Goal: Task Accomplishment & Management: Manage account settings

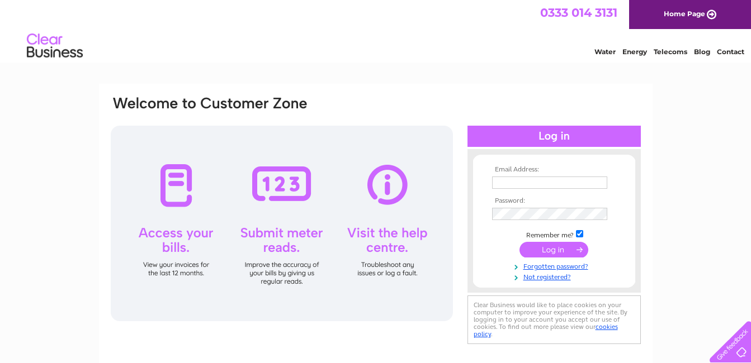
type input "info@snappysnaps-lisburn.co.uk"
click at [548, 247] on input "submit" at bounding box center [553, 250] width 69 height 16
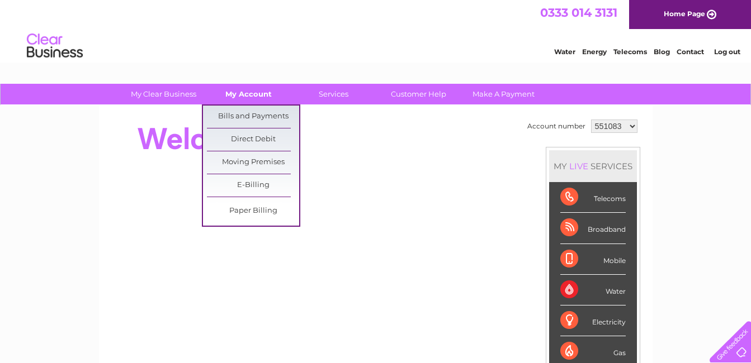
click at [256, 98] on link "My Account" at bounding box center [248, 94] width 92 height 21
click at [250, 111] on link "Bills and Payments" at bounding box center [253, 117] width 92 height 22
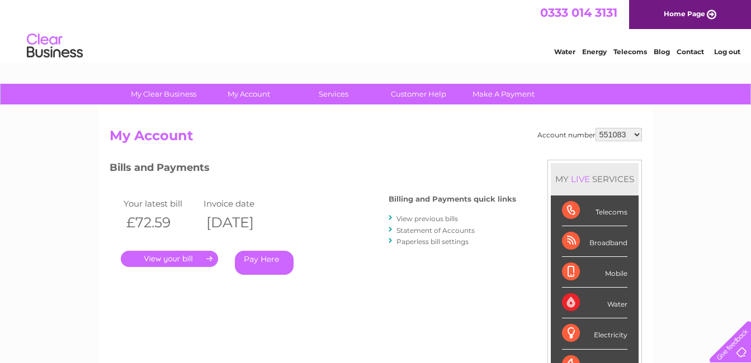
click at [166, 255] on link "." at bounding box center [169, 259] width 97 height 16
click at [177, 258] on link "." at bounding box center [169, 259] width 97 height 16
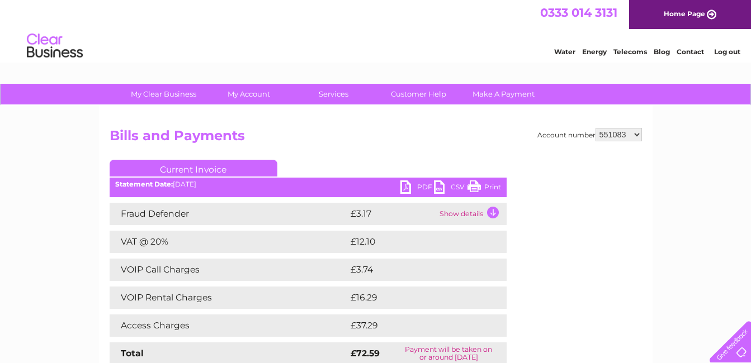
click at [406, 191] on link "PDF" at bounding box center [417, 189] width 34 height 16
